Goal: Task Accomplishment & Management: Manage account settings

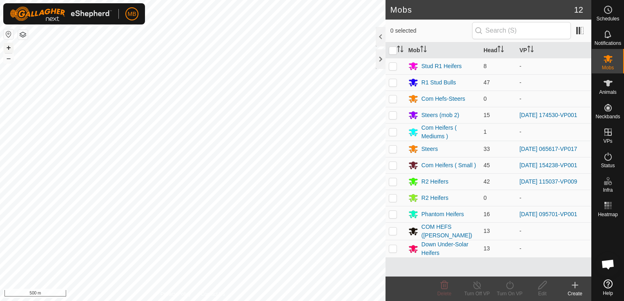
click at [7, 47] on button "+" at bounding box center [9, 48] width 10 height 10
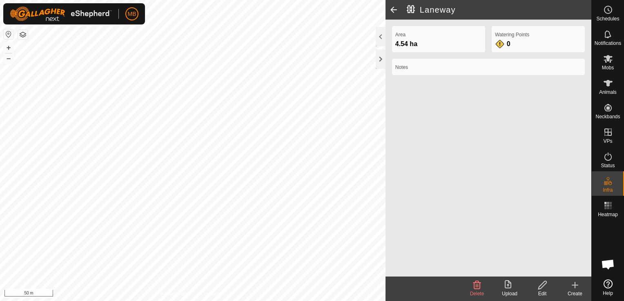
click at [239, 301] on html "MB Schedules Notifications Mobs Animals Neckbands VPs Status Infra Heatmap Help…" at bounding box center [312, 150] width 624 height 301
click at [403, 0] on html "MB Schedules Notifications Mobs Animals Neckbands VPs Status Infra Heatmap Help…" at bounding box center [312, 150] width 624 height 301
click at [610, 84] on icon at bounding box center [608, 83] width 10 height 10
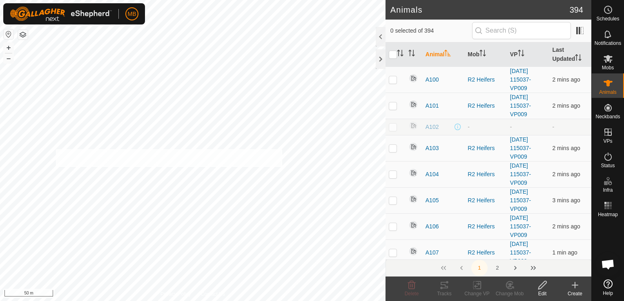
checkbox input "true"
click at [155, 184] on div "A223 0647630143 R1 Stud Bulls - + – ⇧ i 50 m" at bounding box center [192, 150] width 385 height 301
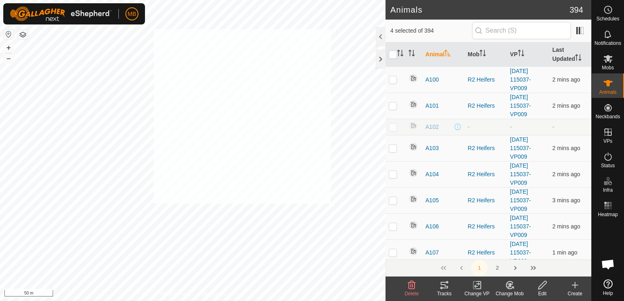
checkbox input "true"
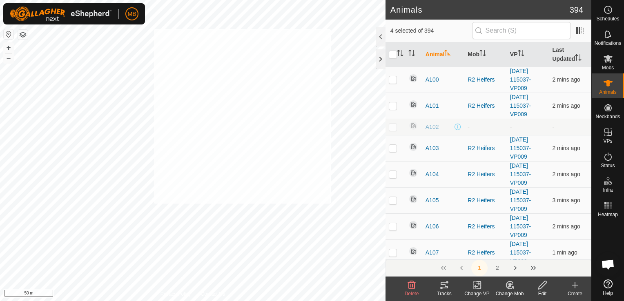
checkbox input "true"
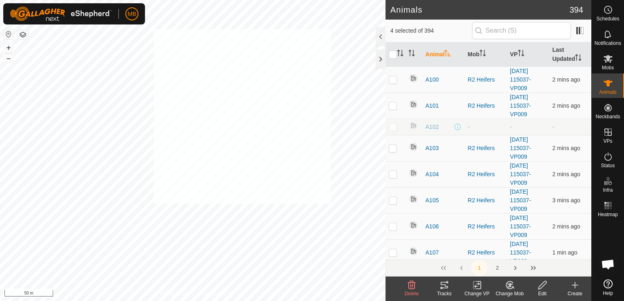
checkbox input "true"
click at [152, 131] on div "A203 0162785520 R1 Stud Bulls - + – ⇧ i 50 m" at bounding box center [192, 150] width 385 height 301
checkbox input "true"
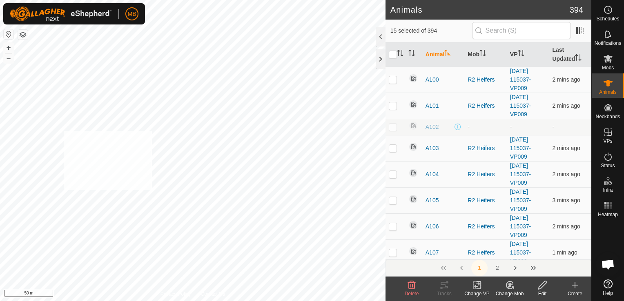
checkbox input "true"
click at [261, 301] on html "MB Schedules Notifications Mobs Animals Neckbands VPs Status Infra Heatmap Help…" at bounding box center [312, 150] width 624 height 301
checkbox input "true"
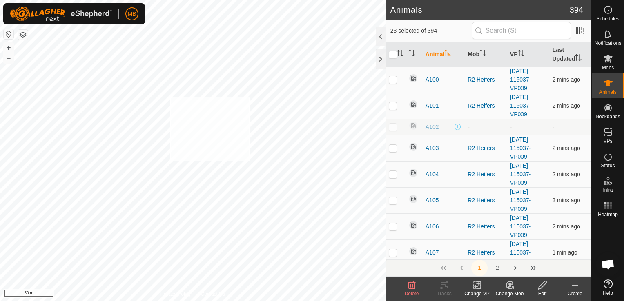
checkbox input "true"
click at [330, 0] on html "MB Schedules Notifications Mobs Animals Neckbands VPs Status Infra Heatmap Help…" at bounding box center [312, 150] width 624 height 301
checkbox input "false"
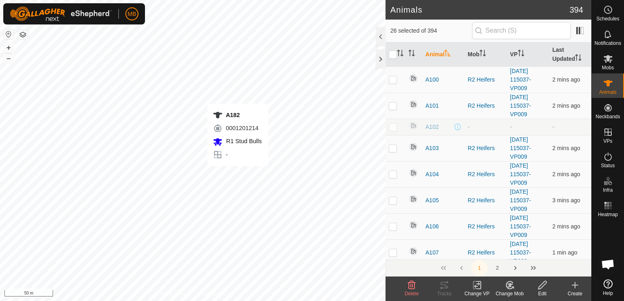
checkbox input "false"
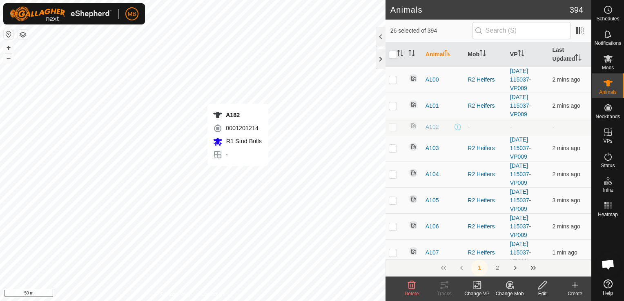
checkbox input "false"
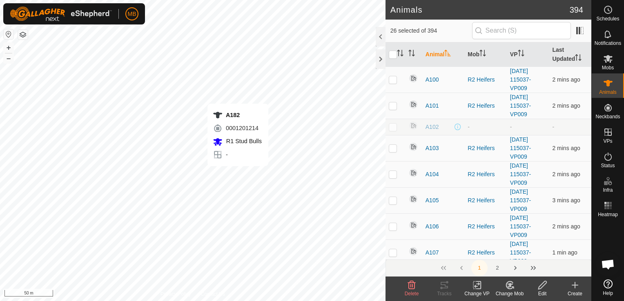
checkbox input "false"
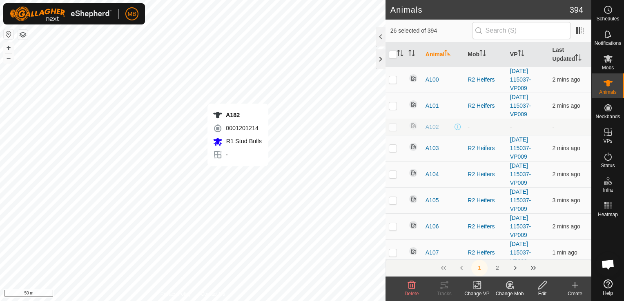
checkbox input "false"
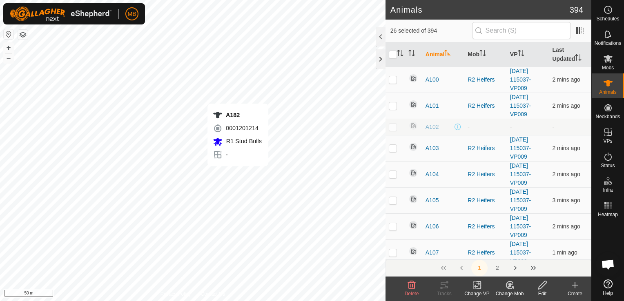
checkbox input "false"
click at [229, 68] on div "A171 2755297086 R1 Stud Bulls - + – ⇧ i 50 m" at bounding box center [192, 150] width 385 height 301
checkbox input "true"
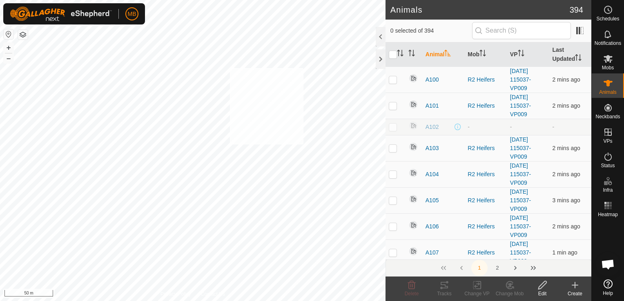
checkbox input "true"
click at [609, 62] on icon at bounding box center [608, 59] width 10 height 10
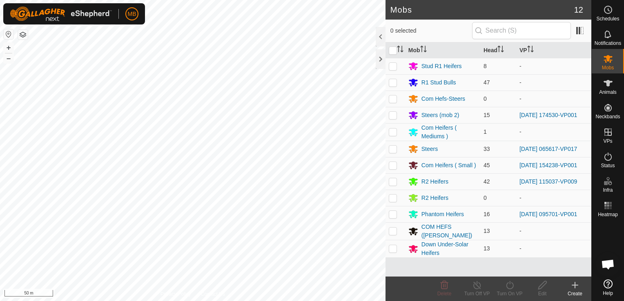
click at [577, 291] on div "Create" at bounding box center [574, 293] width 33 height 7
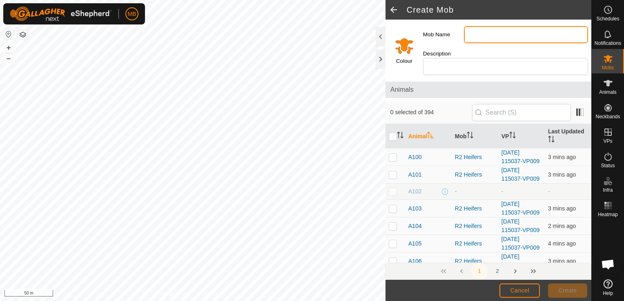
click at [491, 37] on input "Mob Name" at bounding box center [526, 34] width 124 height 17
type input "Yearling Bulls with Heifers"
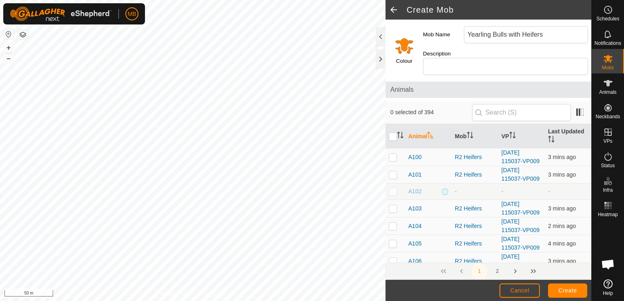
click at [406, 38] on input "Select a color" at bounding box center [404, 46] width 20 height 20
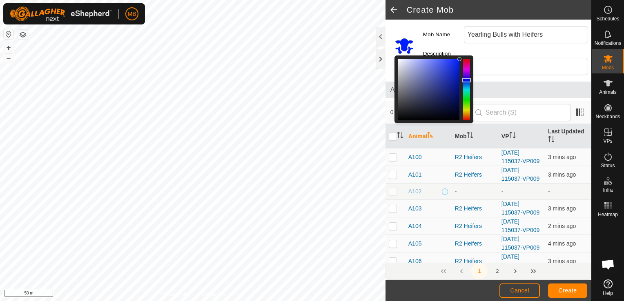
click at [466, 76] on div at bounding box center [466, 89] width 7 height 61
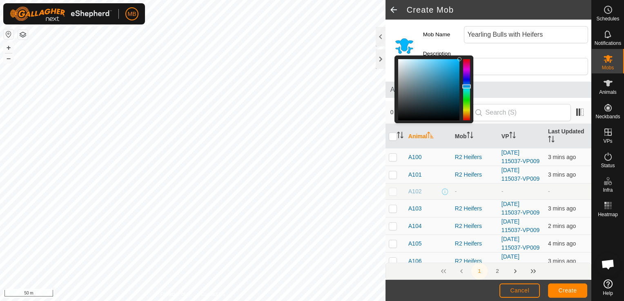
click at [466, 82] on div at bounding box center [466, 89] width 7 height 61
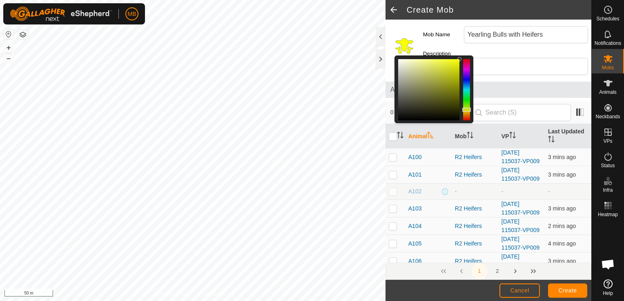
click at [467, 105] on div at bounding box center [466, 89] width 7 height 61
click at [570, 291] on span "Create" at bounding box center [567, 290] width 18 height 7
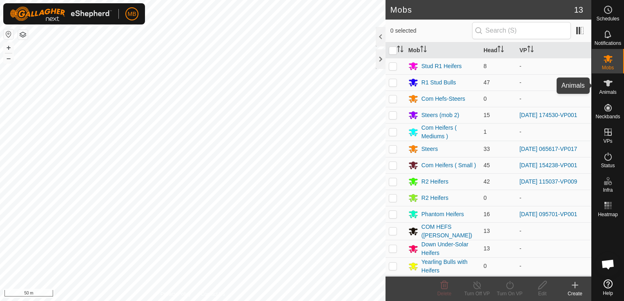
click at [608, 91] on span "Animals" at bounding box center [608, 92] width 18 height 5
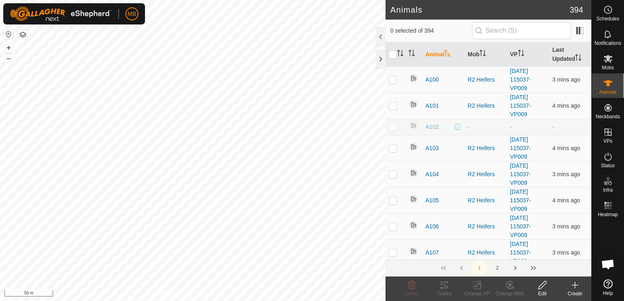
click at [238, 118] on div "A171 2755297086 R1 Stud Bulls - + – ⇧ i 50 m" at bounding box center [192, 150] width 385 height 301
checkbox input "true"
click at [505, 299] on div "Change Mob" at bounding box center [509, 289] width 33 height 24
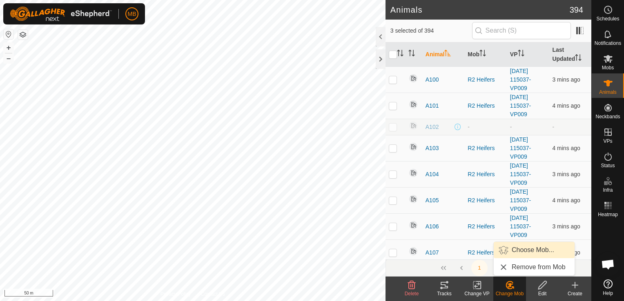
click at [526, 254] on link "Choose Mob..." at bounding box center [534, 250] width 81 height 16
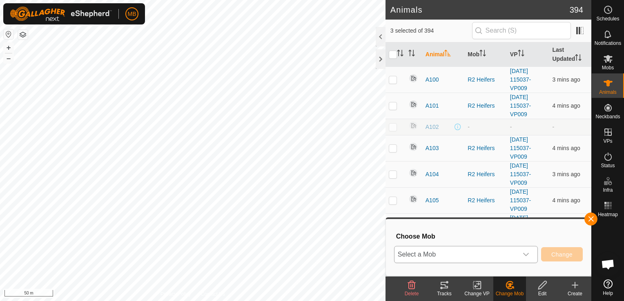
click at [527, 253] on icon "dropdown trigger" at bounding box center [526, 254] width 7 height 7
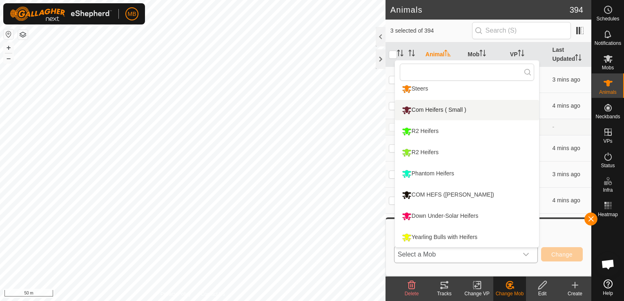
scroll to position [112, 0]
click at [506, 236] on li "Yearling Bulls with Heifers" at bounding box center [467, 237] width 144 height 20
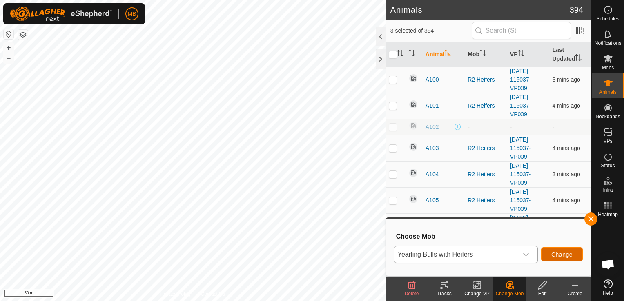
click at [554, 254] on span "Change" at bounding box center [561, 254] width 21 height 7
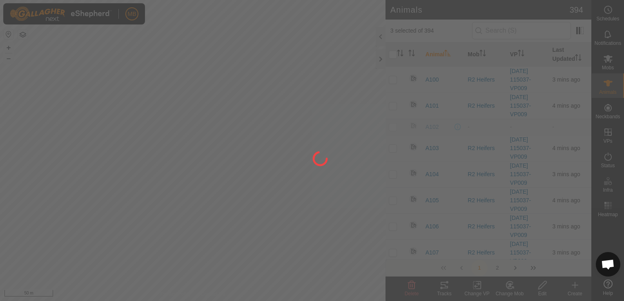
checkbox input "false"
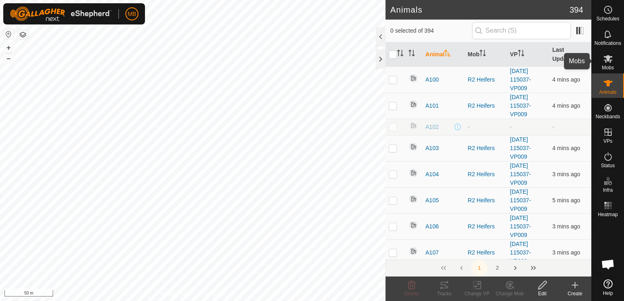
click at [607, 68] on span "Mobs" at bounding box center [608, 67] width 12 height 5
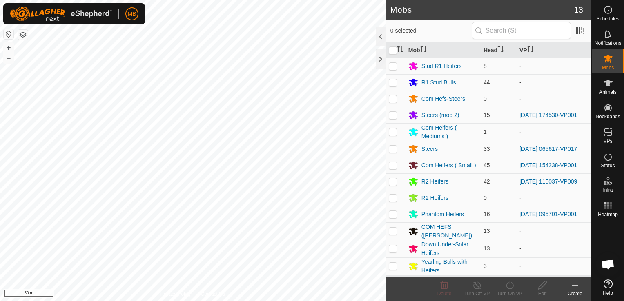
click at [574, 292] on div "Create" at bounding box center [574, 293] width 33 height 7
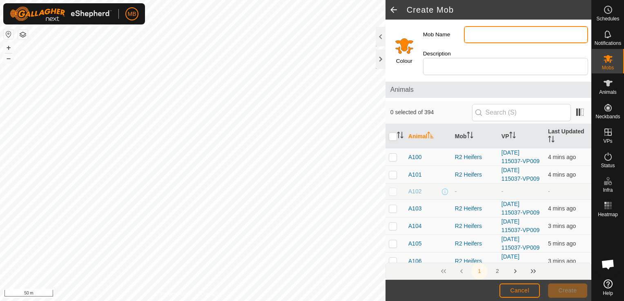
click at [486, 42] on input "Mob Name" at bounding box center [526, 34] width 124 height 17
type input "Cull Bulls"
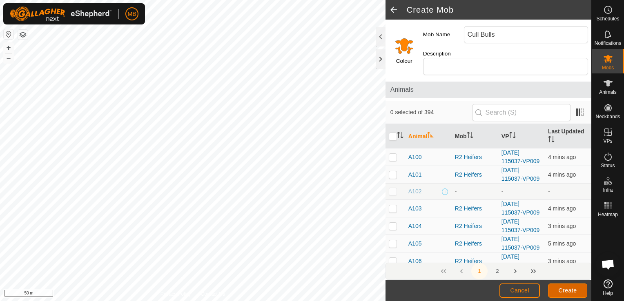
click at [557, 286] on button "Create" at bounding box center [567, 291] width 39 height 14
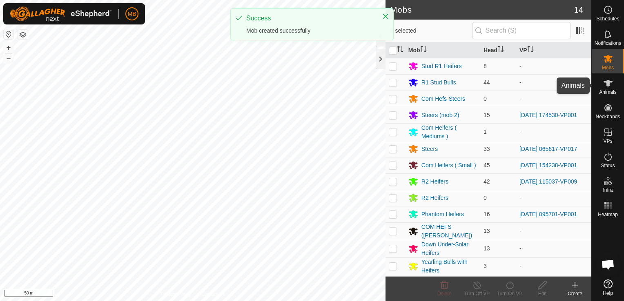
click at [611, 93] on span "Animals" at bounding box center [608, 92] width 18 height 5
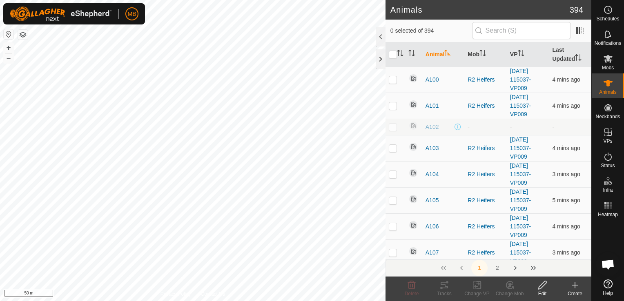
click at [139, 117] on div "A115 1974817167 R1 Stud Bulls - + – ⇧ i 50 m" at bounding box center [192, 150] width 385 height 301
checkbox input "true"
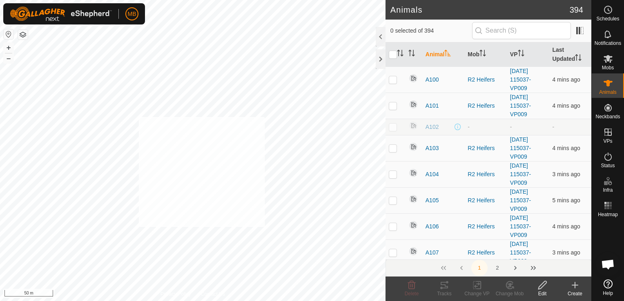
checkbox input "true"
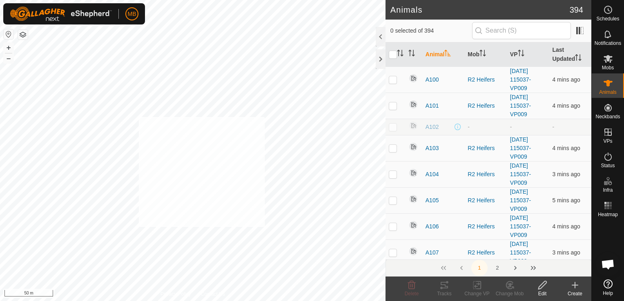
checkbox input "true"
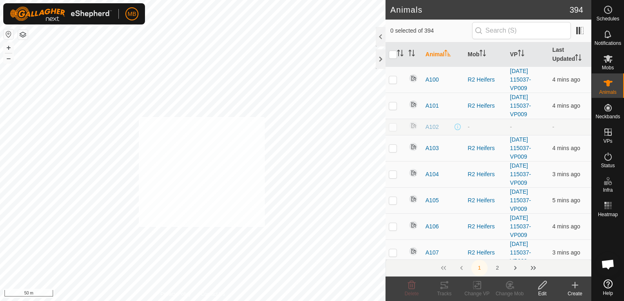
checkbox input "true"
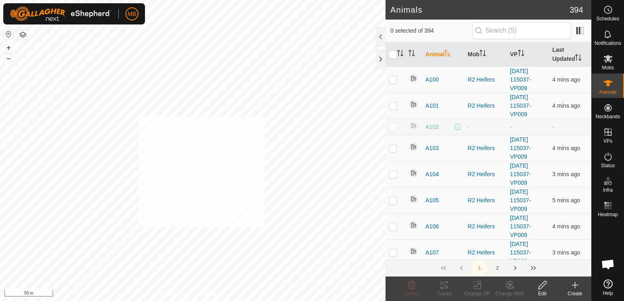
checkbox input "true"
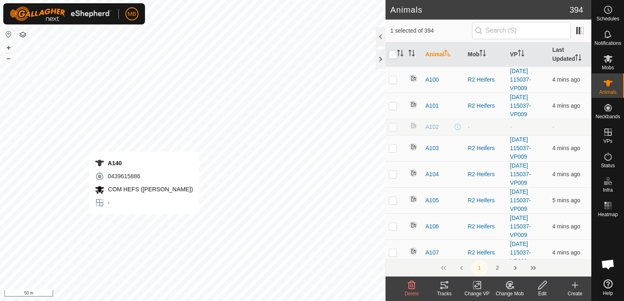
checkbox input "false"
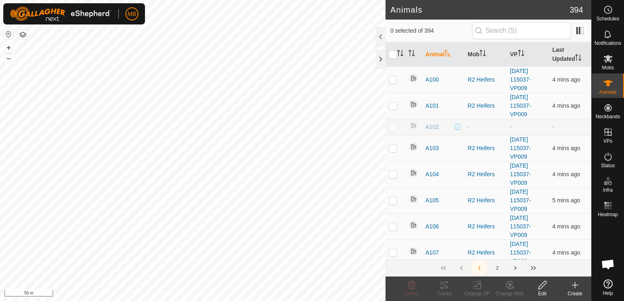
click at [168, 154] on div "A140 0439615886 COM HEFS (Mating Mob) - + – ⇧ i 50 m" at bounding box center [192, 150] width 385 height 301
checkbox input "true"
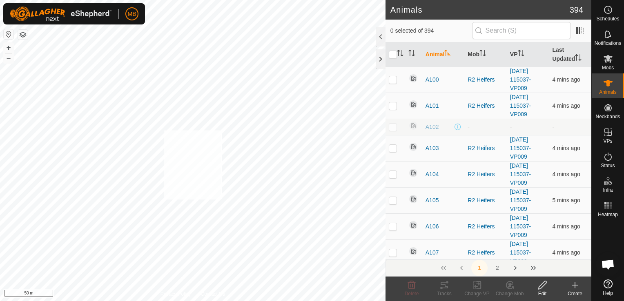
checkbox input "true"
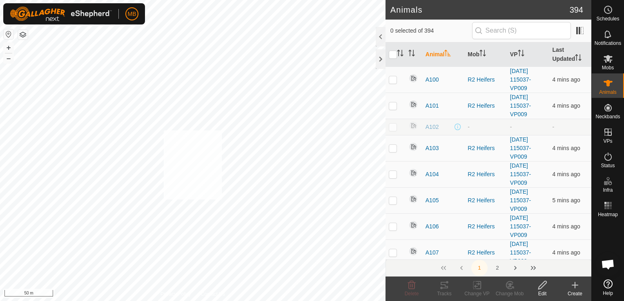
checkbox input "true"
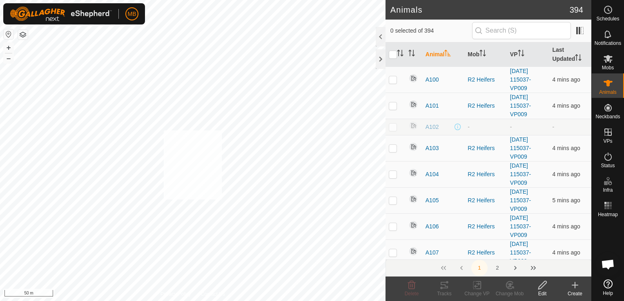
checkbox input "true"
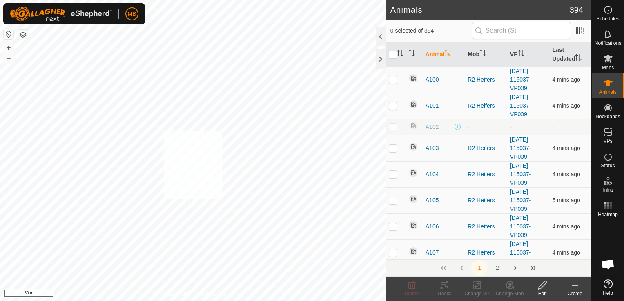
checkbox input "true"
click at [510, 287] on icon at bounding box center [510, 285] width 6 height 4
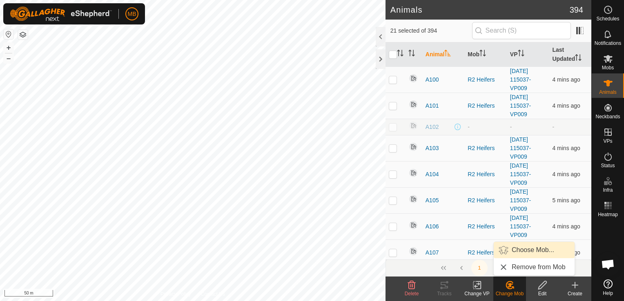
click at [535, 253] on link "Choose Mob..." at bounding box center [534, 250] width 81 height 16
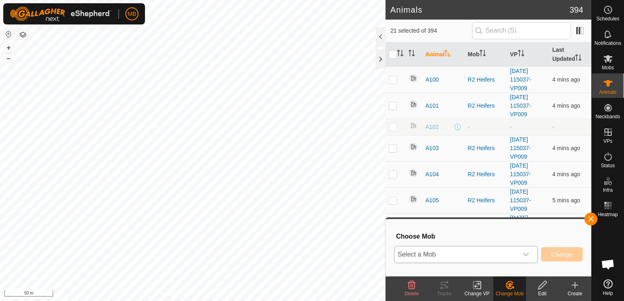
click at [525, 254] on icon "dropdown trigger" at bounding box center [526, 254] width 6 height 3
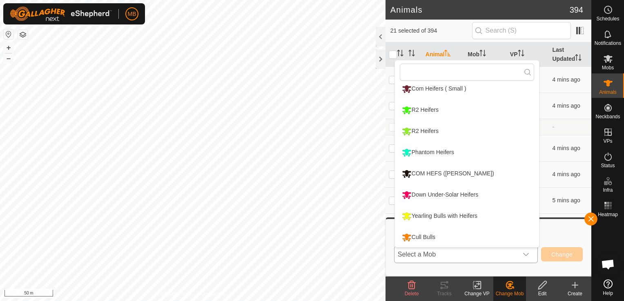
scroll to position [133, 0]
click at [509, 241] on li "Cull Bulls" at bounding box center [467, 237] width 144 height 20
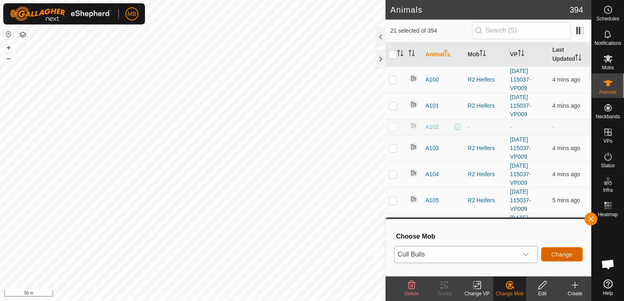
click at [554, 253] on span "Change" at bounding box center [561, 254] width 21 height 7
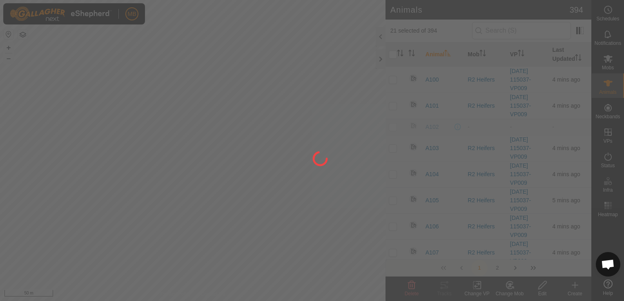
checkbox input "false"
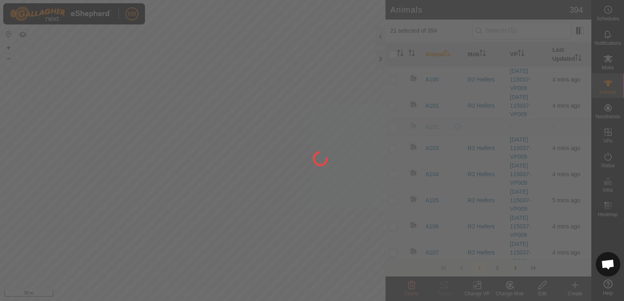
checkbox input "false"
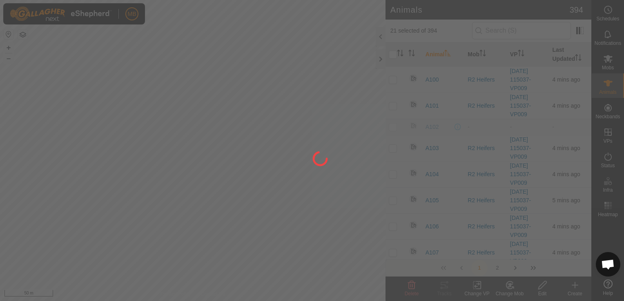
checkbox input "false"
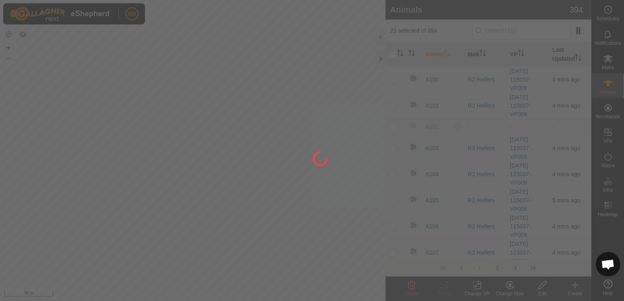
checkbox input "false"
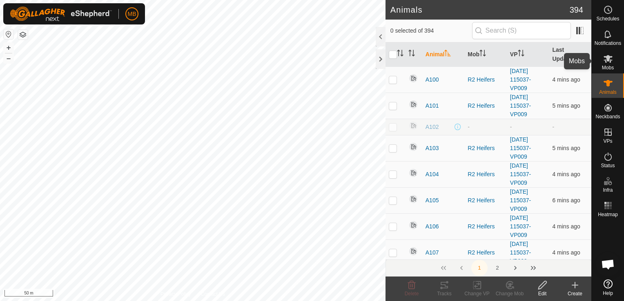
click at [609, 68] on span "Mobs" at bounding box center [608, 67] width 12 height 5
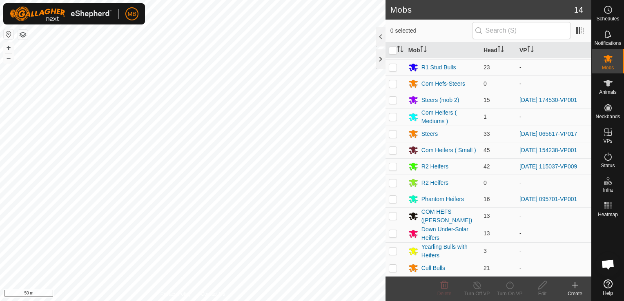
scroll to position [20, 0]
click at [428, 269] on div "Cull Bulls" at bounding box center [433, 268] width 24 height 9
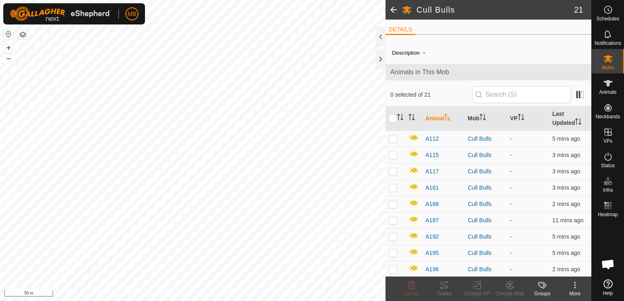
click at [574, 288] on icon at bounding box center [575, 288] width 2 height 2
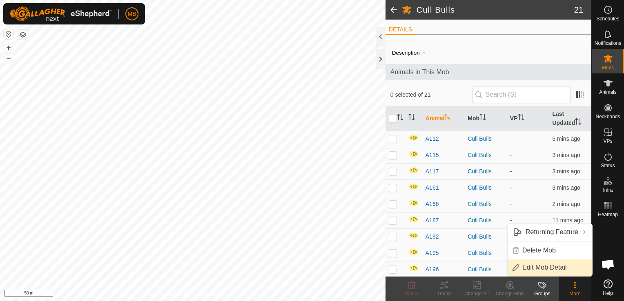
click at [544, 268] on link "Edit Mob Detail" at bounding box center [549, 268] width 84 height 16
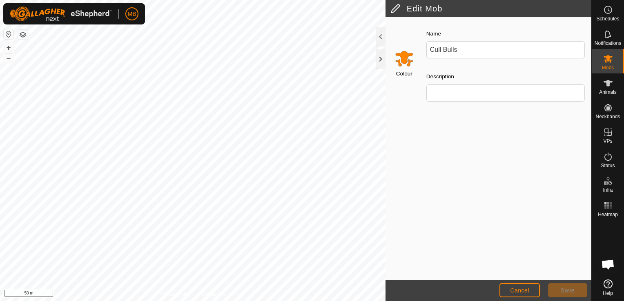
click at [405, 58] on input "Select a color" at bounding box center [404, 59] width 20 height 20
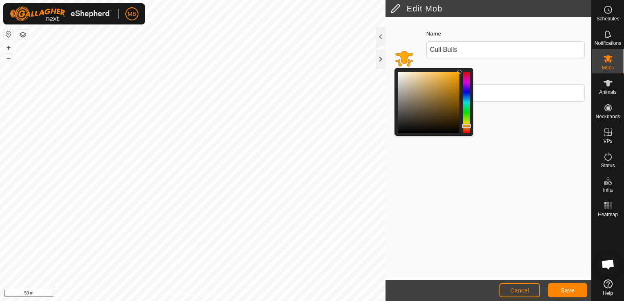
click at [468, 126] on div at bounding box center [466, 126] width 9 height 4
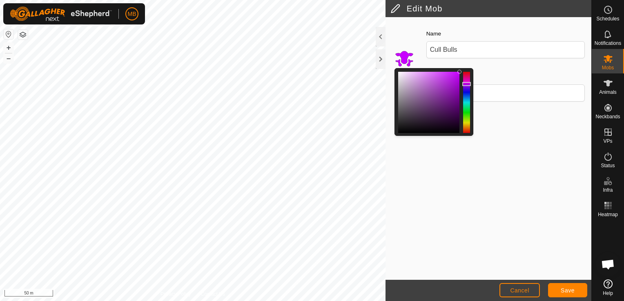
click at [465, 84] on div at bounding box center [466, 102] width 7 height 61
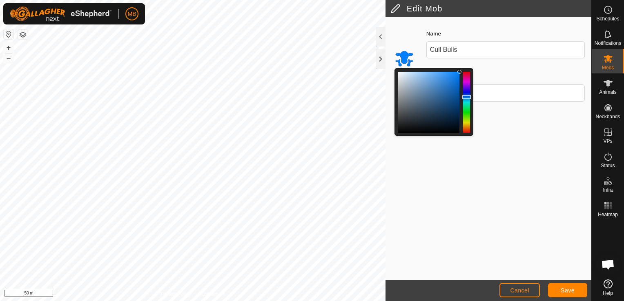
click at [467, 97] on div at bounding box center [466, 102] width 7 height 61
click at [467, 99] on div at bounding box center [466, 102] width 7 height 61
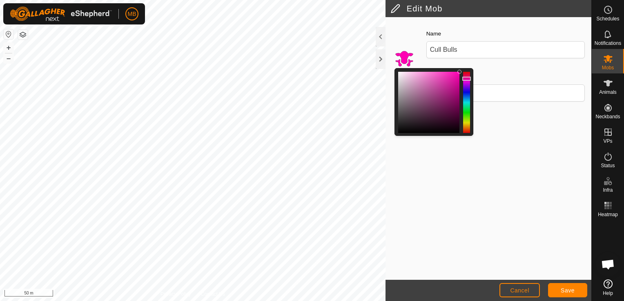
click at [465, 79] on div at bounding box center [466, 102] width 7 height 61
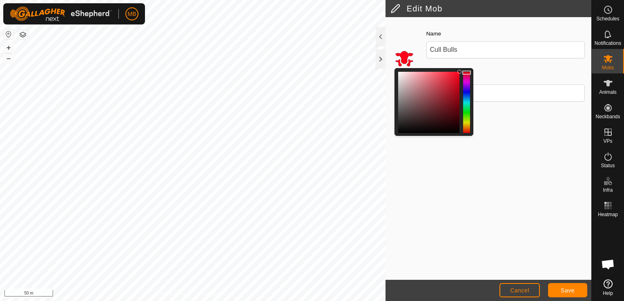
click at [466, 73] on div at bounding box center [466, 102] width 7 height 61
click at [466, 72] on div at bounding box center [466, 72] width 9 height 4
click at [454, 79] on div at bounding box center [428, 102] width 61 height 61
click at [565, 288] on span "Save" at bounding box center [567, 290] width 14 height 7
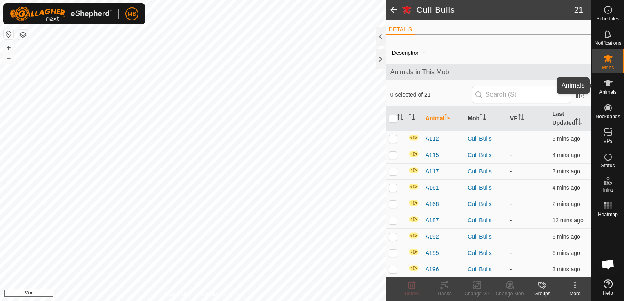
click at [607, 86] on icon at bounding box center [607, 83] width 9 height 7
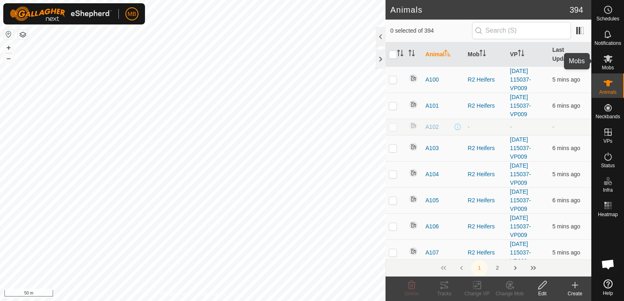
click at [611, 60] on icon at bounding box center [607, 59] width 9 height 8
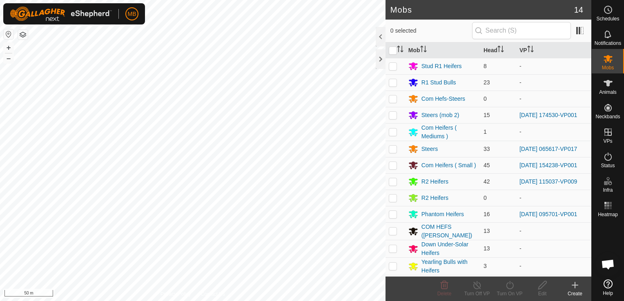
scroll to position [20, 0]
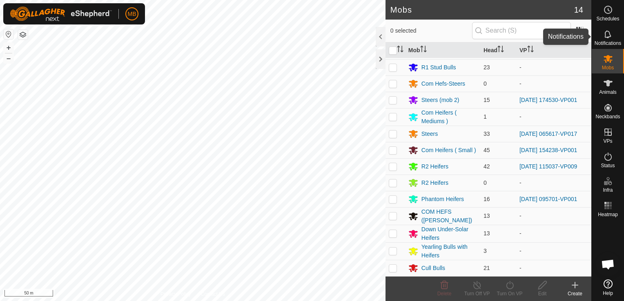
click at [609, 39] on icon at bounding box center [608, 34] width 10 height 10
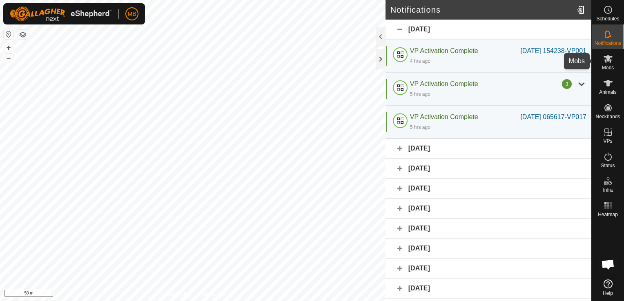
click at [608, 58] on icon at bounding box center [607, 59] width 9 height 8
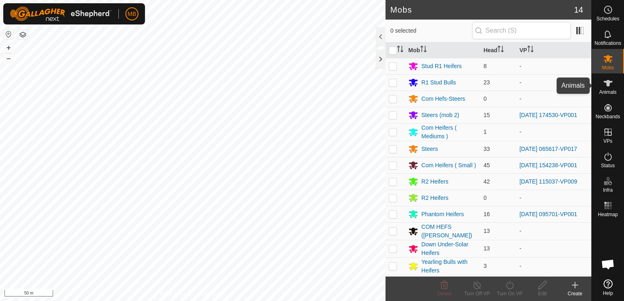
click at [606, 83] on icon at bounding box center [607, 83] width 9 height 7
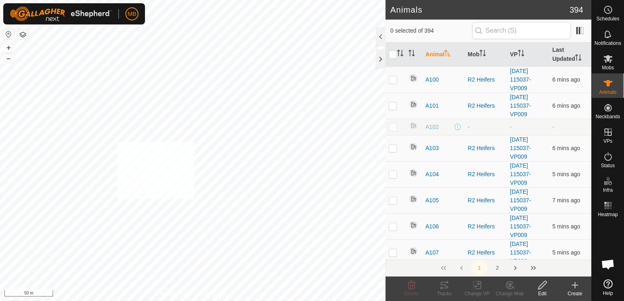
checkbox input "true"
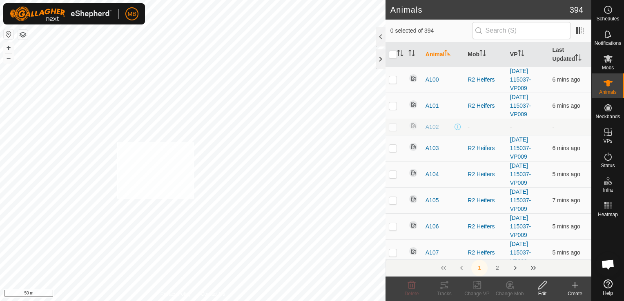
checkbox input "true"
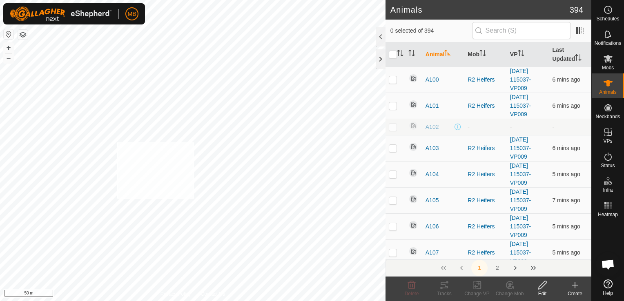
checkbox input "true"
click at [511, 290] on div "Change Mob" at bounding box center [509, 293] width 33 height 7
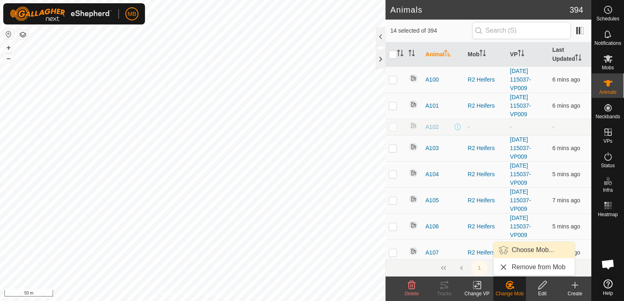
click at [528, 253] on link "Choose Mob..." at bounding box center [534, 250] width 81 height 16
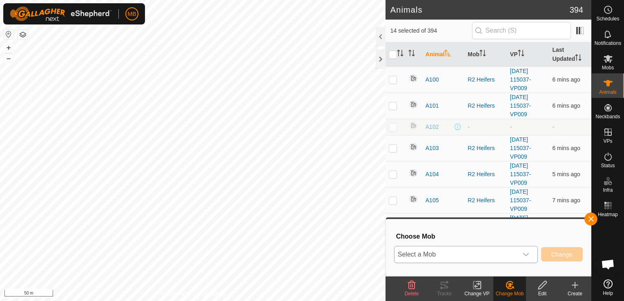
click at [527, 254] on icon "dropdown trigger" at bounding box center [526, 254] width 7 height 7
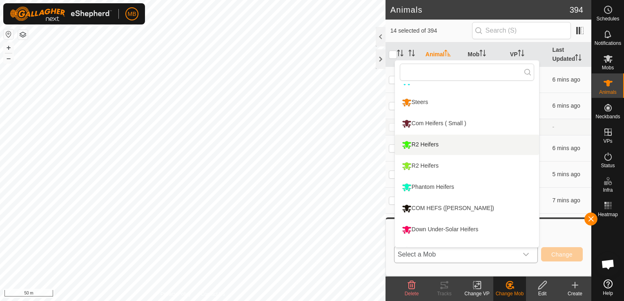
scroll to position [133, 0]
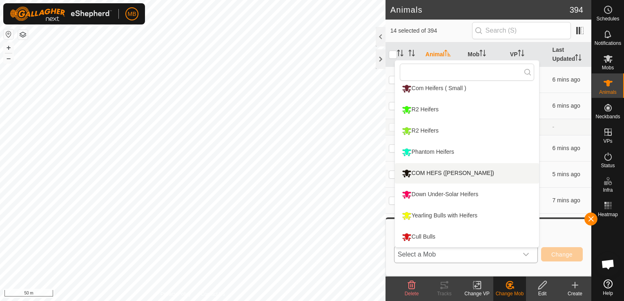
click at [473, 171] on li "COM HEFS ([PERSON_NAME])" at bounding box center [467, 173] width 144 height 20
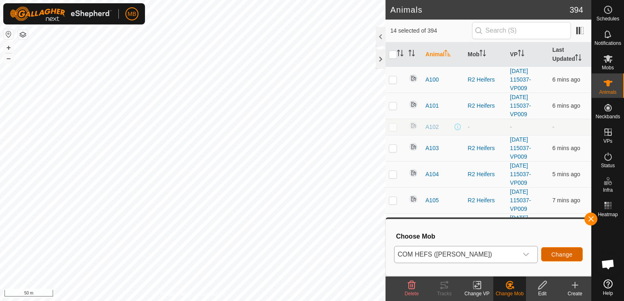
click at [570, 254] on span "Change" at bounding box center [561, 254] width 21 height 7
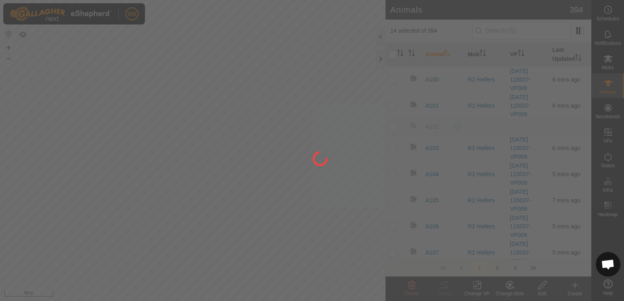
checkbox input "false"
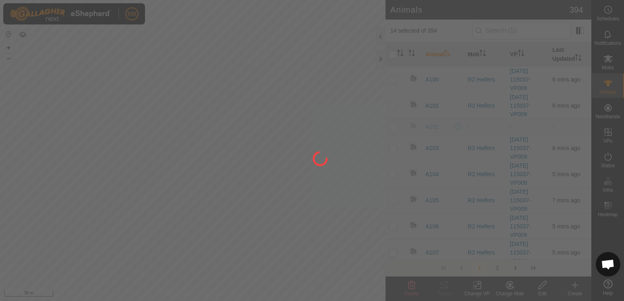
checkbox input "false"
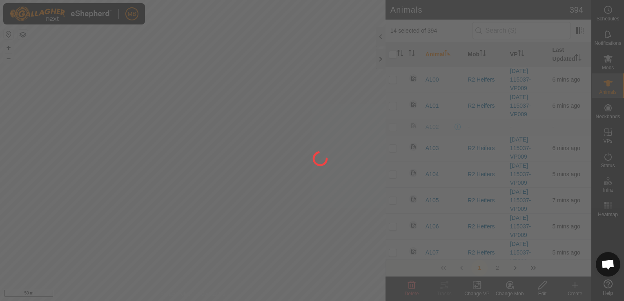
checkbox input "false"
